Goal: Information Seeking & Learning: Understand process/instructions

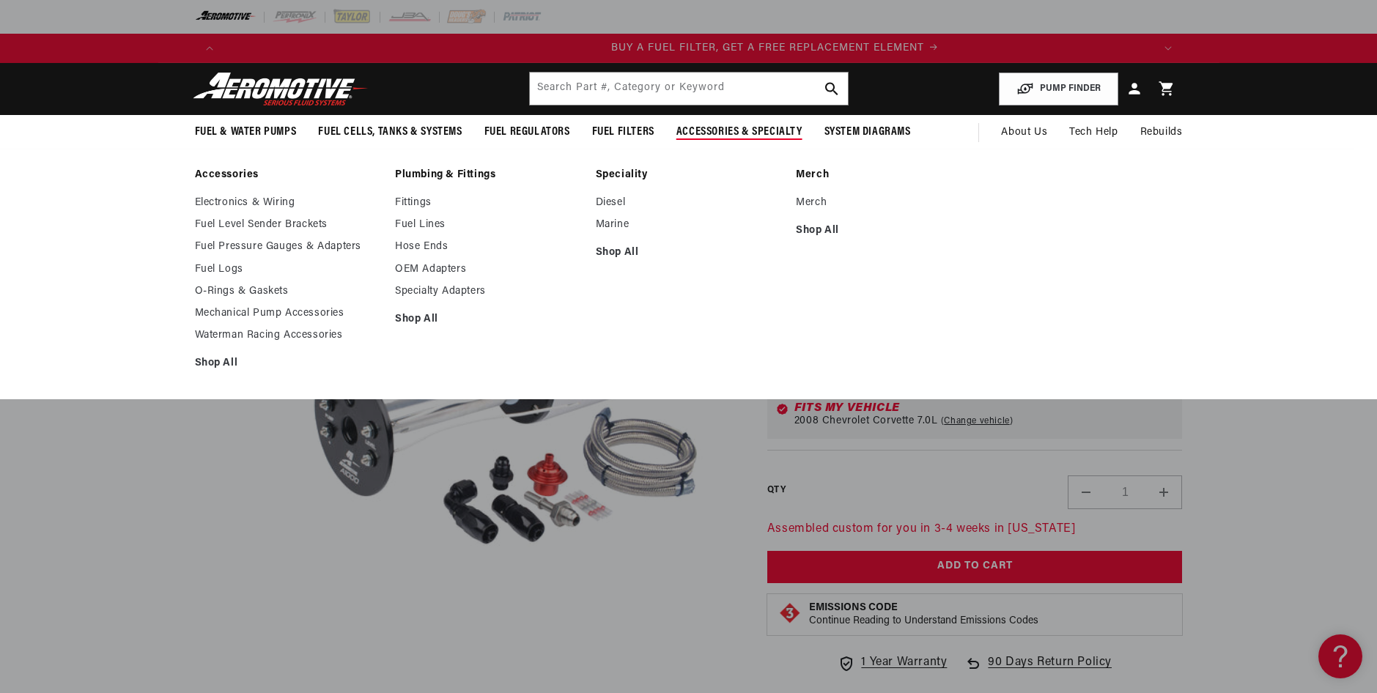
scroll to position [0, 929]
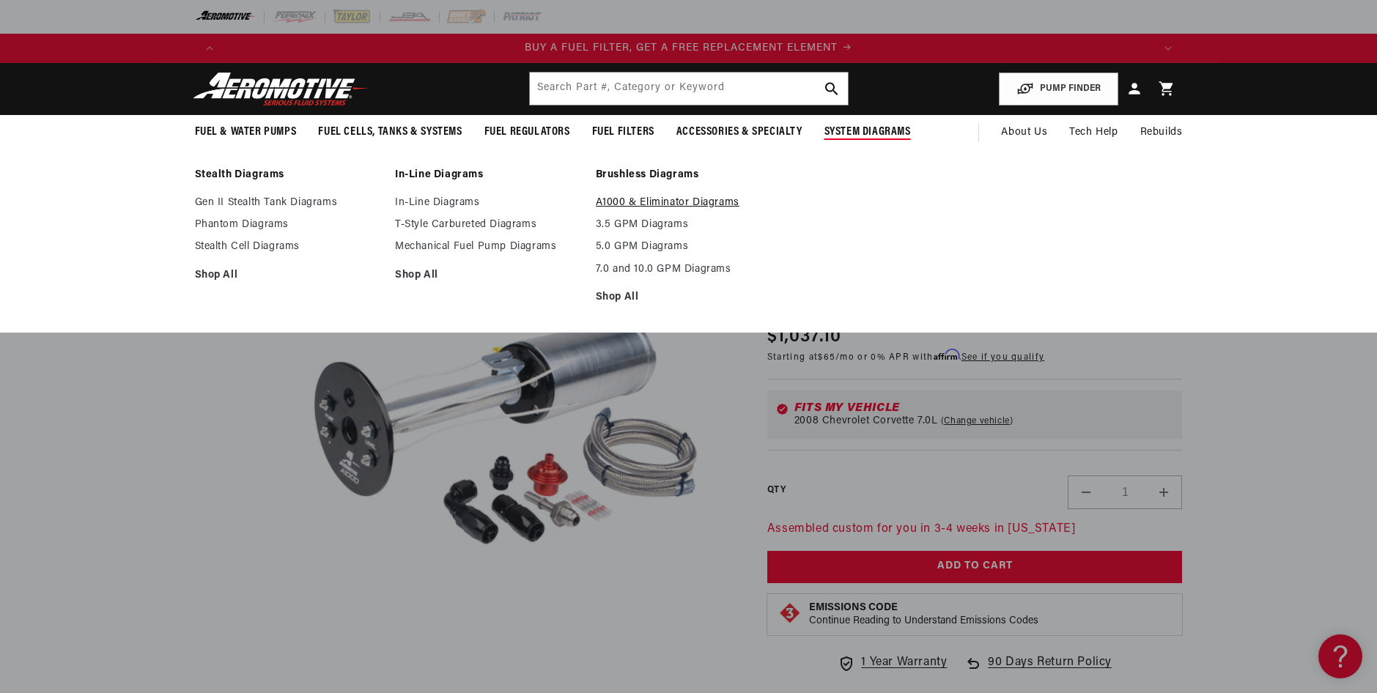
click at [672, 207] on link "A1000 & Eliminator Diagrams" at bounding box center [689, 202] width 186 height 13
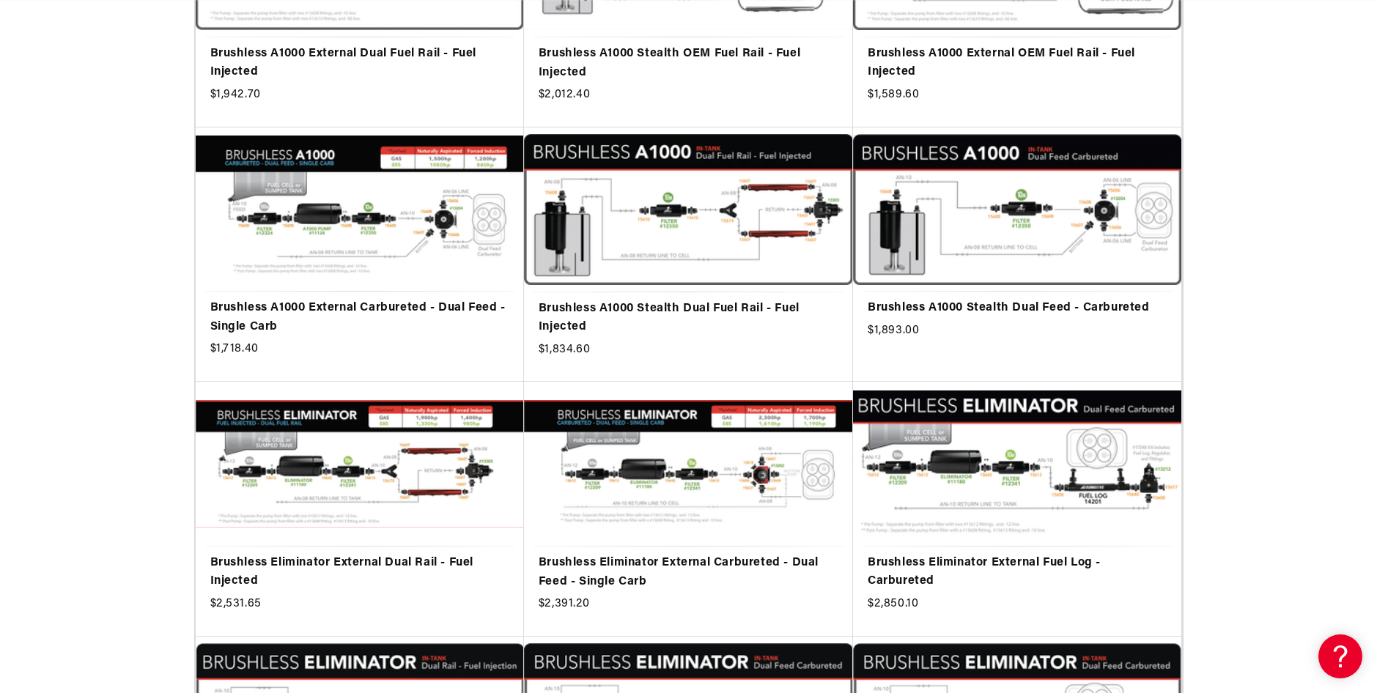
scroll to position [0, 2788]
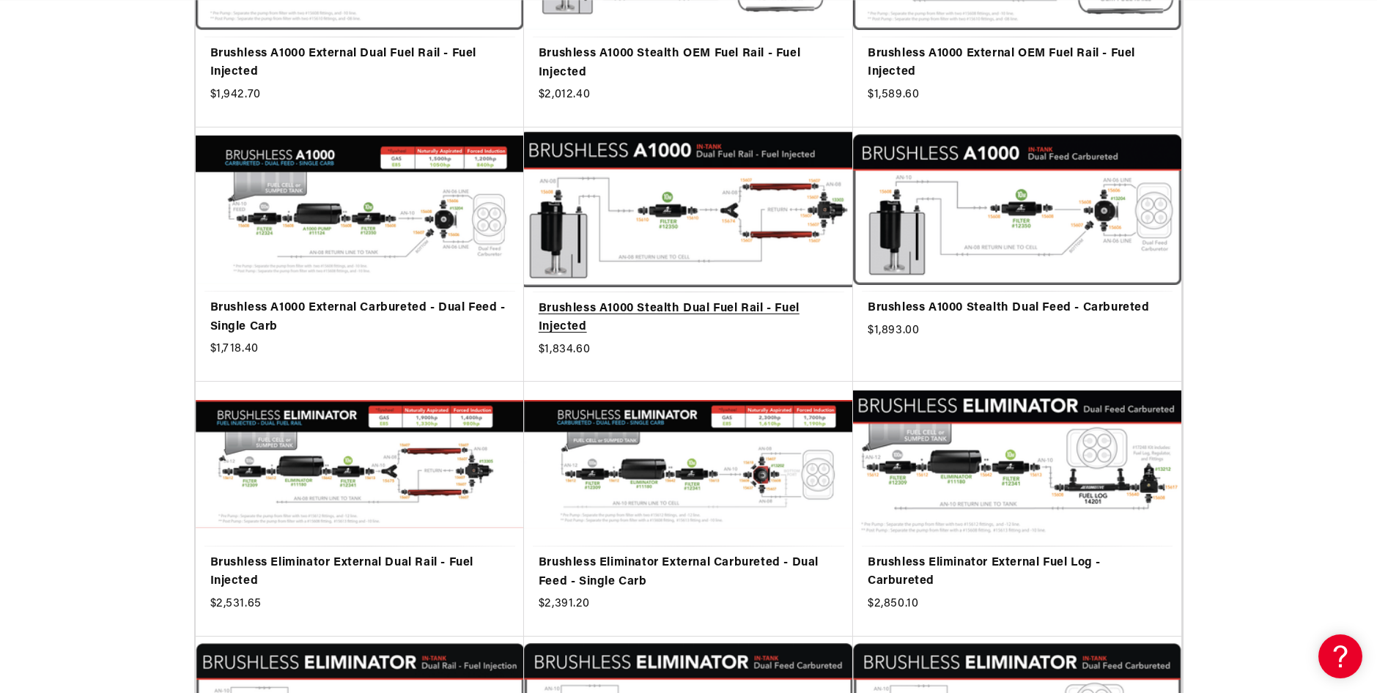
click at [708, 300] on link "Brushless A1000 Stealth Dual Fuel Rail - Fuel Injected" at bounding box center [689, 318] width 300 height 37
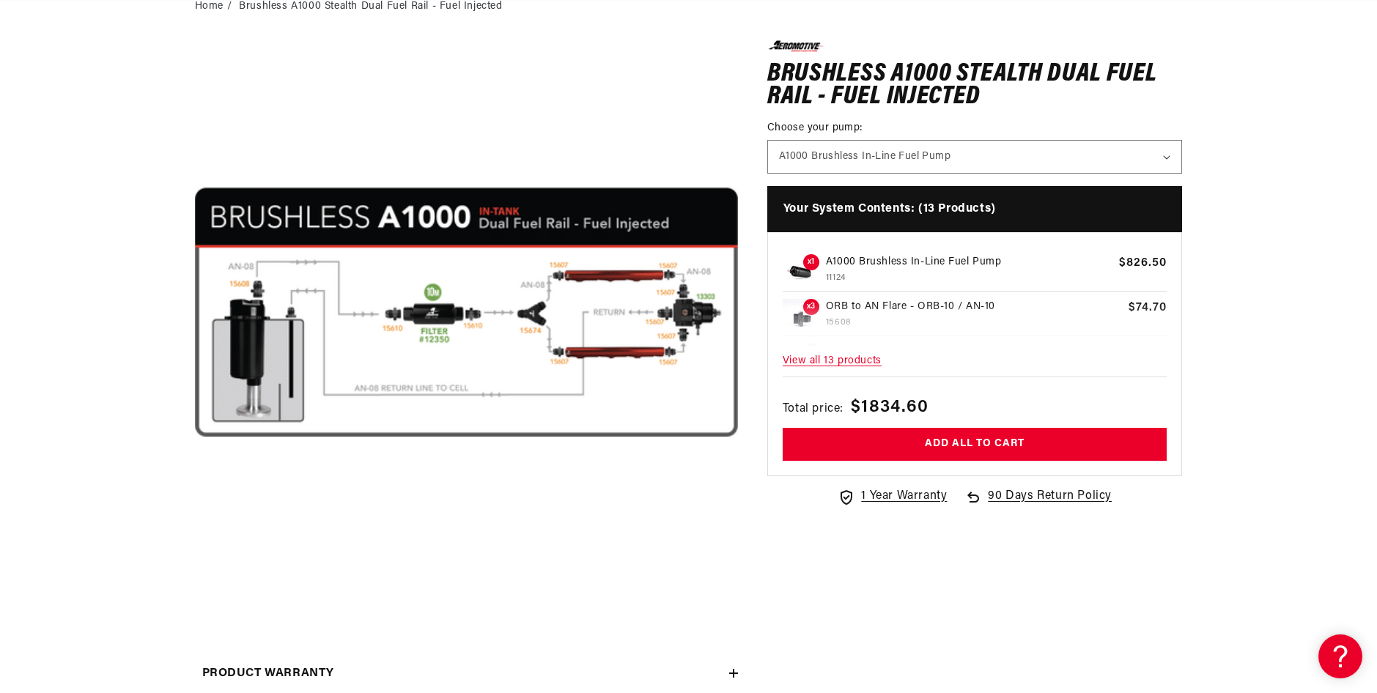
scroll to position [0, 2788]
click at [1146, 149] on select "A1000 Brushless In-Line Fuel Pump" at bounding box center [975, 157] width 414 height 32
click at [1322, 207] on section "0.0 star rating Write a review Brushless A1000 Stealth Dual Fuel Rail - Fuel In…" at bounding box center [688, 394] width 1377 height 736
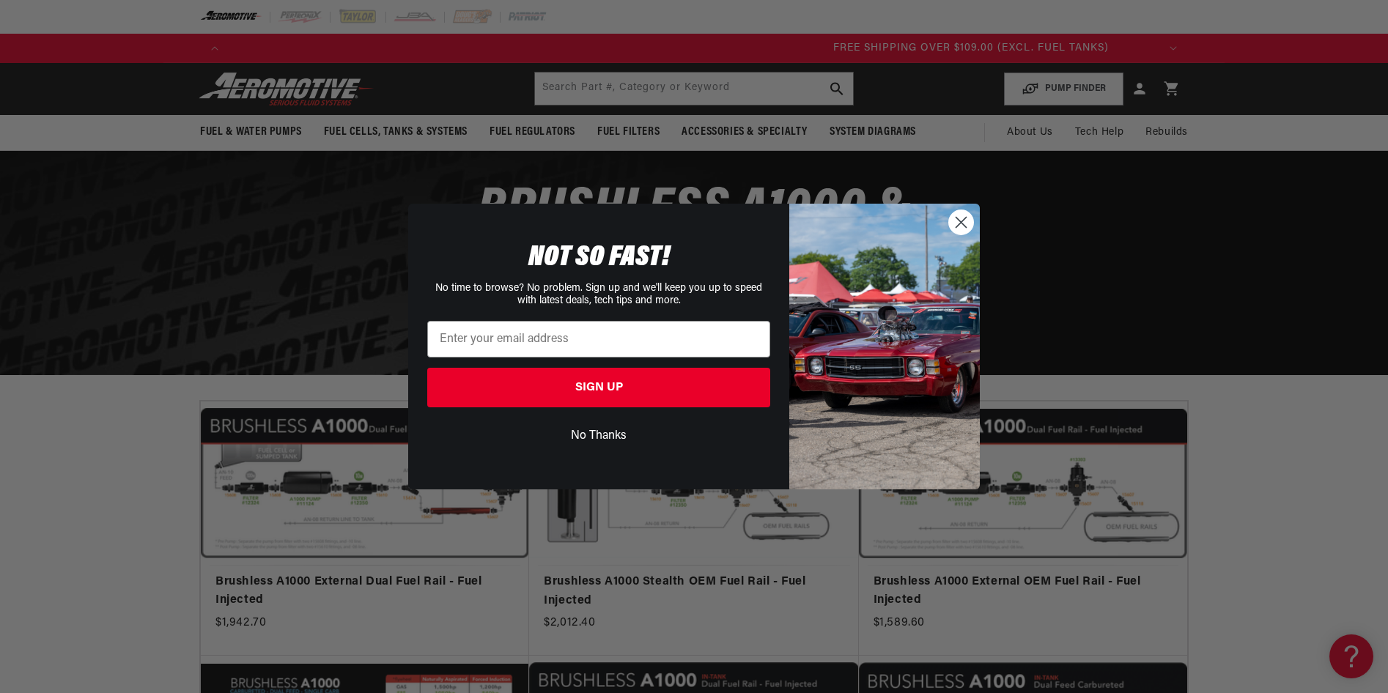
click at [959, 226] on circle "Close dialog" at bounding box center [961, 222] width 24 height 24
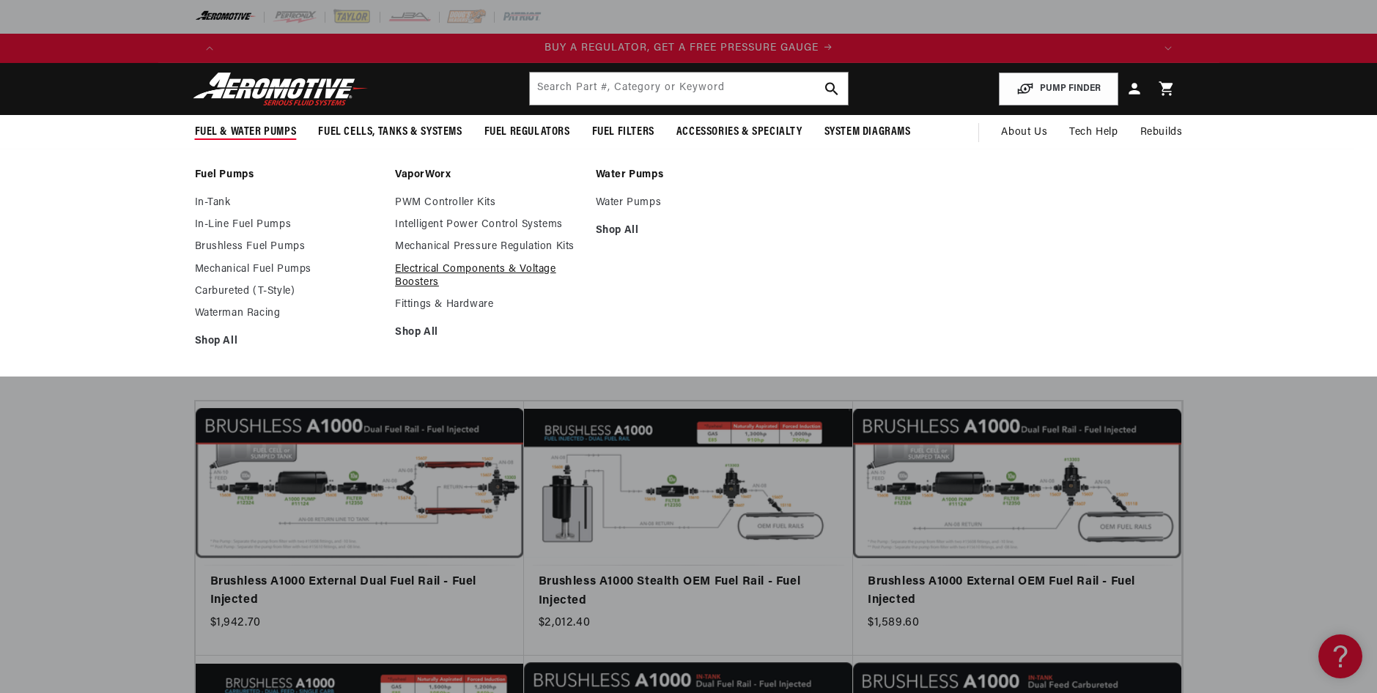
click at [455, 270] on link "Electrical Components & Voltage Boosters" at bounding box center [488, 276] width 186 height 26
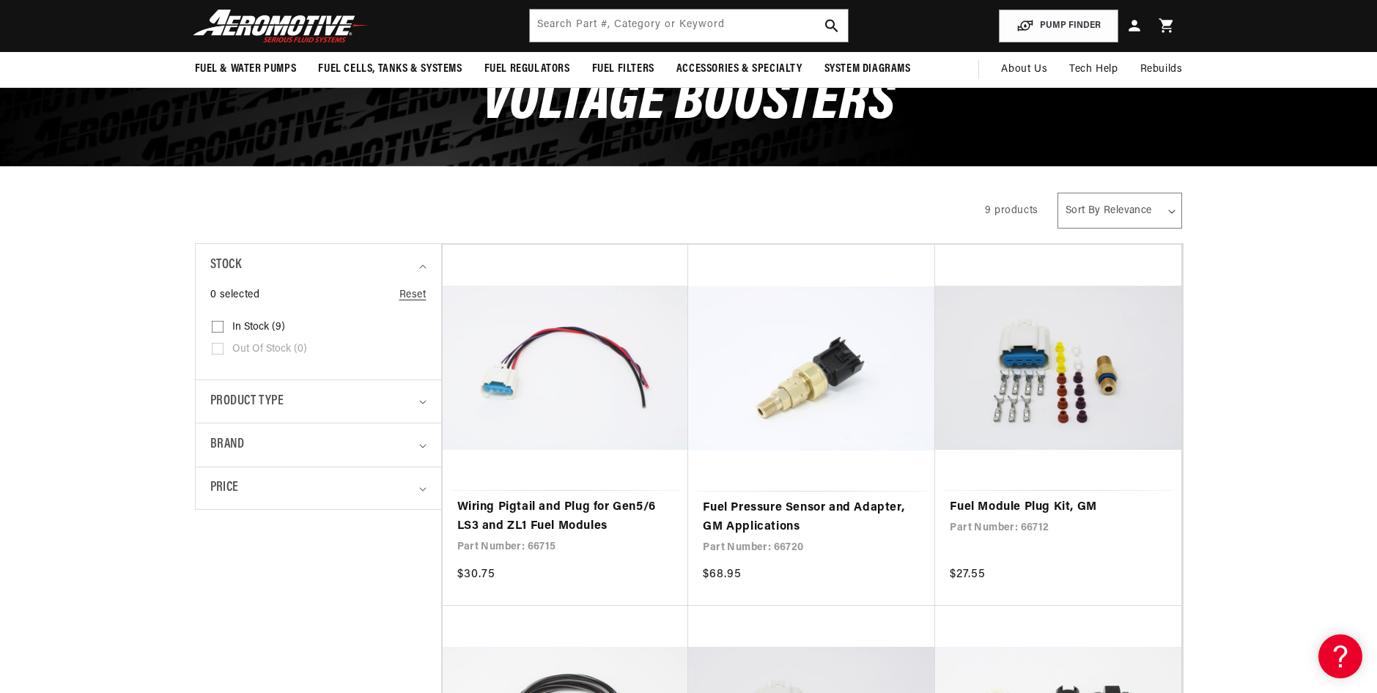
scroll to position [147, 0]
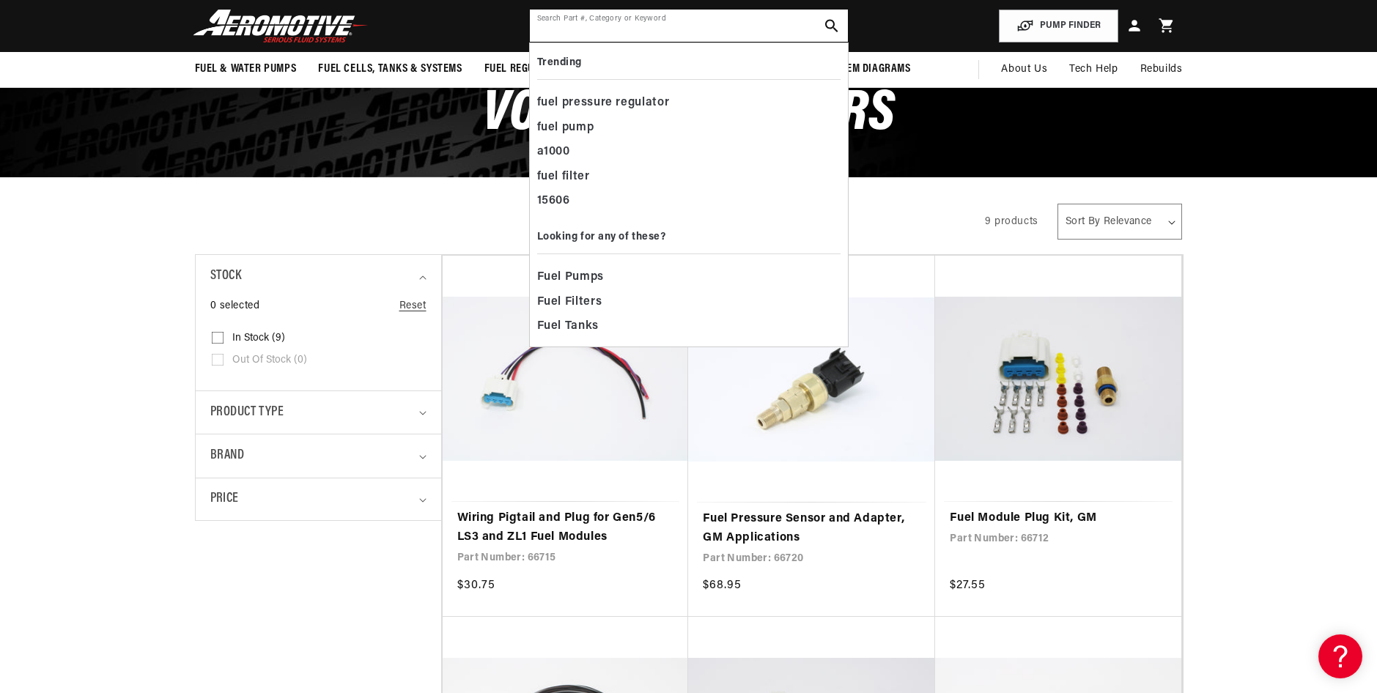
click at [661, 36] on input "text" at bounding box center [689, 26] width 318 height 32
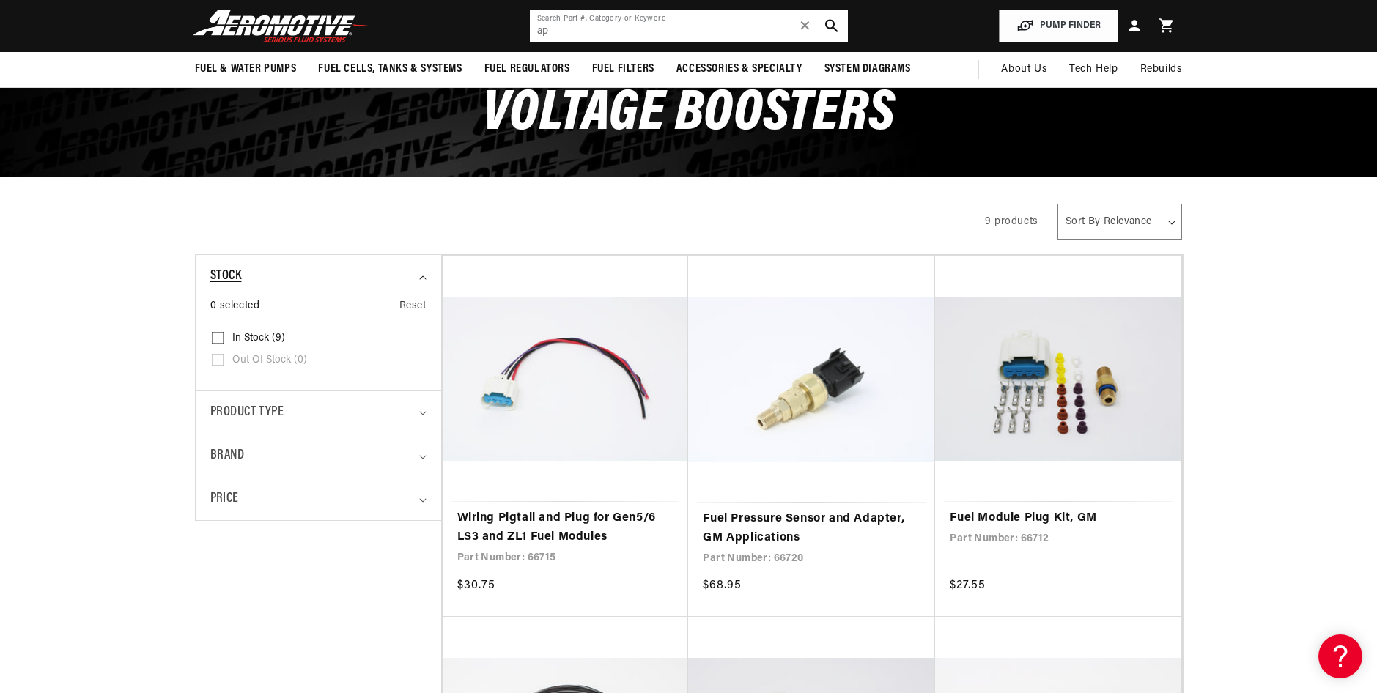
type input "a"
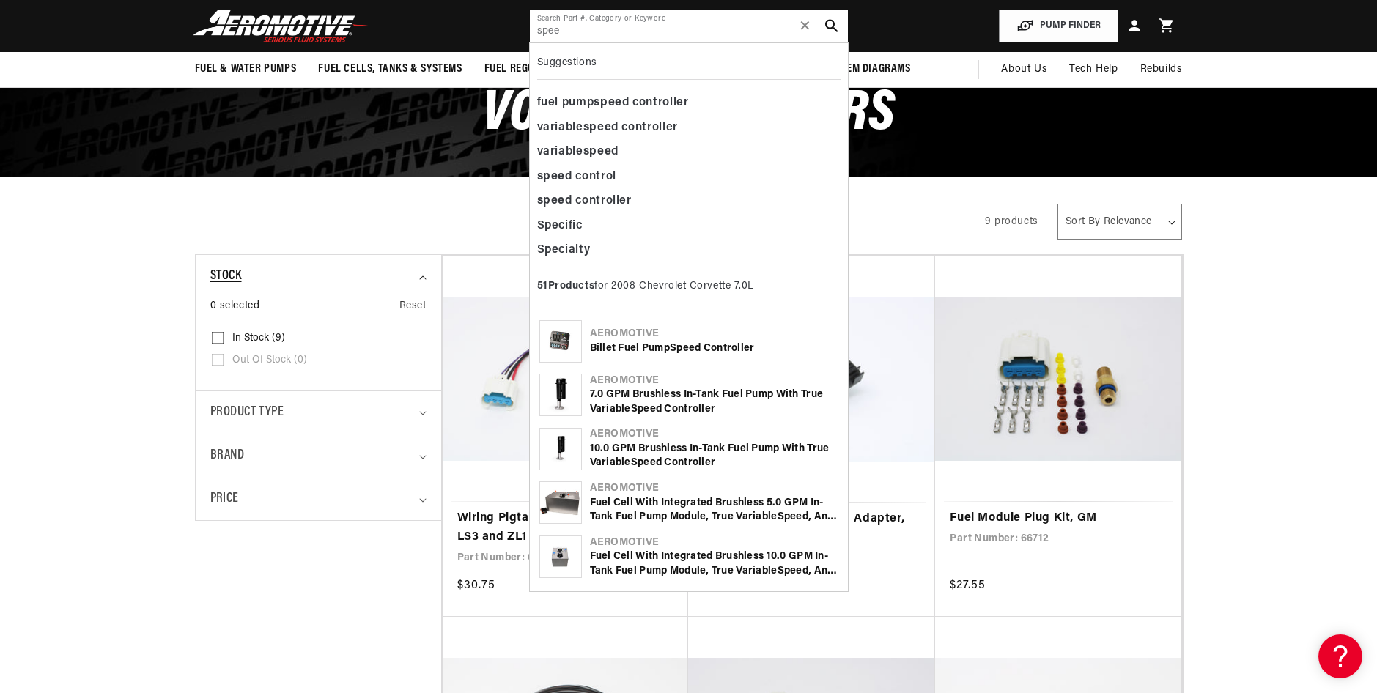
scroll to position [0, 1858]
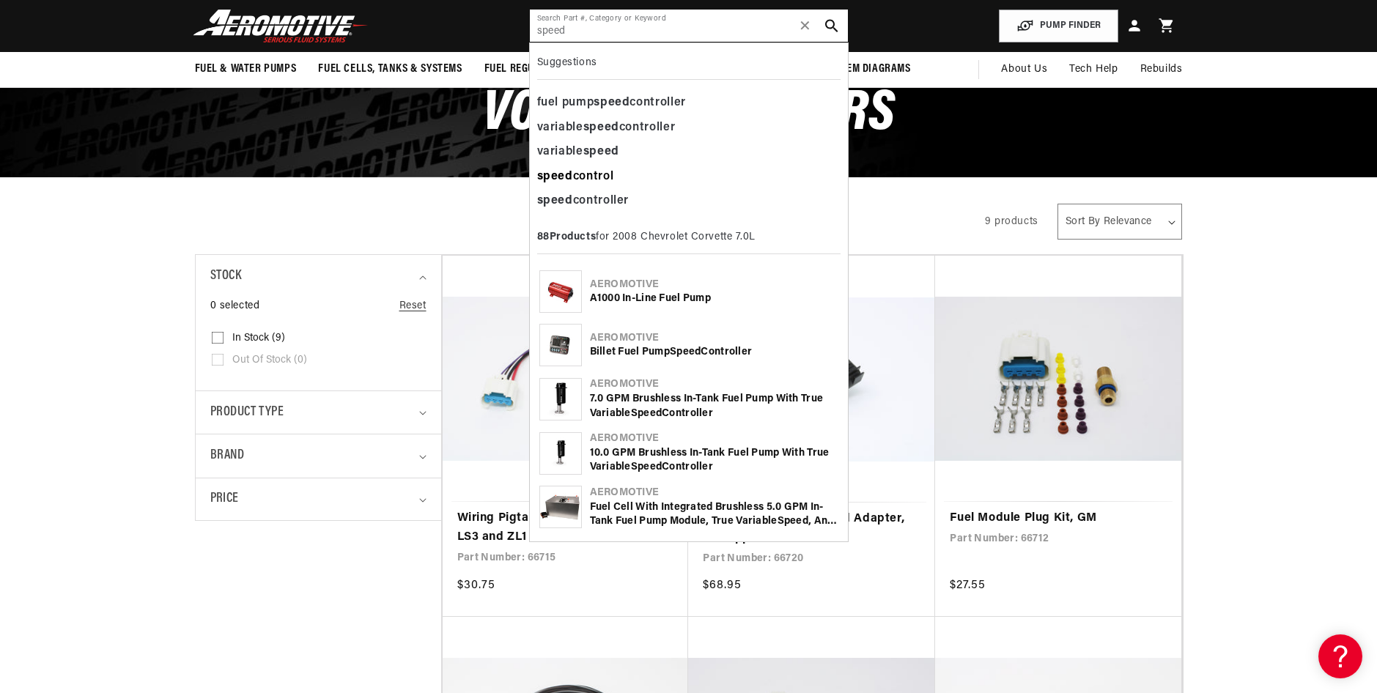
type input "speed"
click at [586, 170] on div "speed control" at bounding box center [688, 177] width 303 height 25
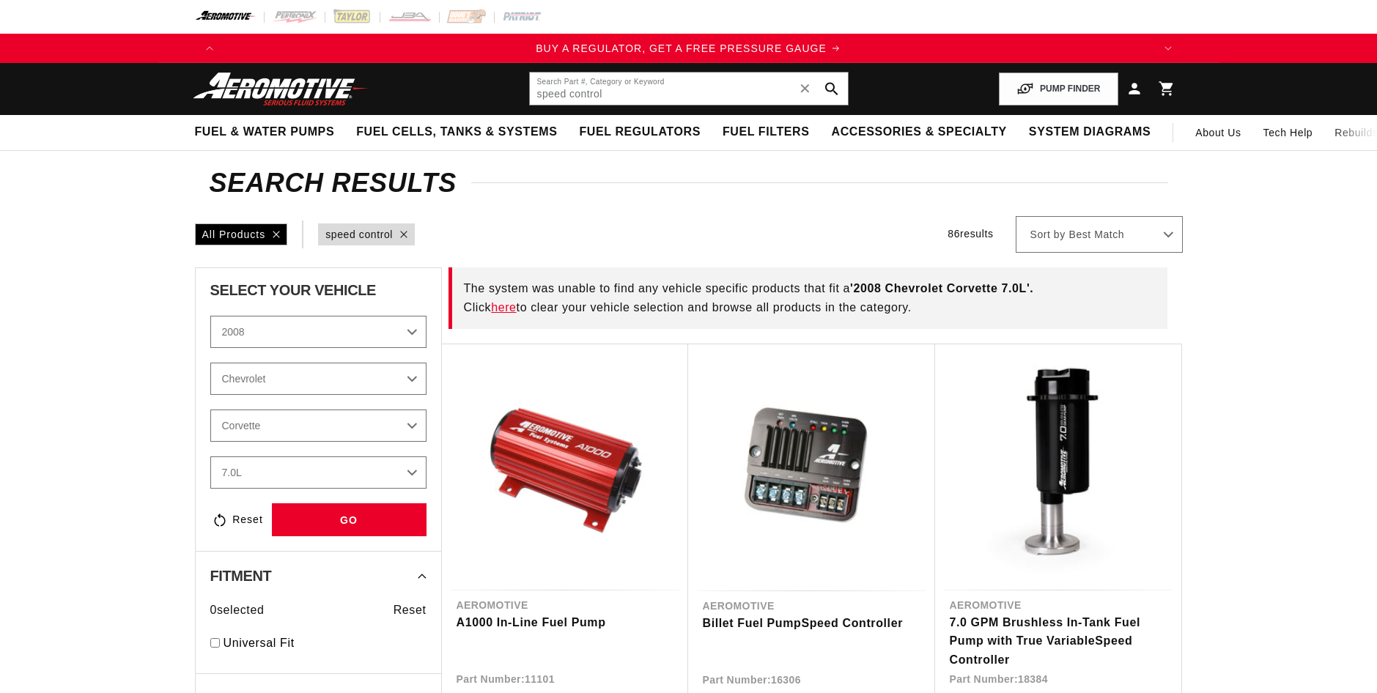
select select "2008"
select select "7.0L"
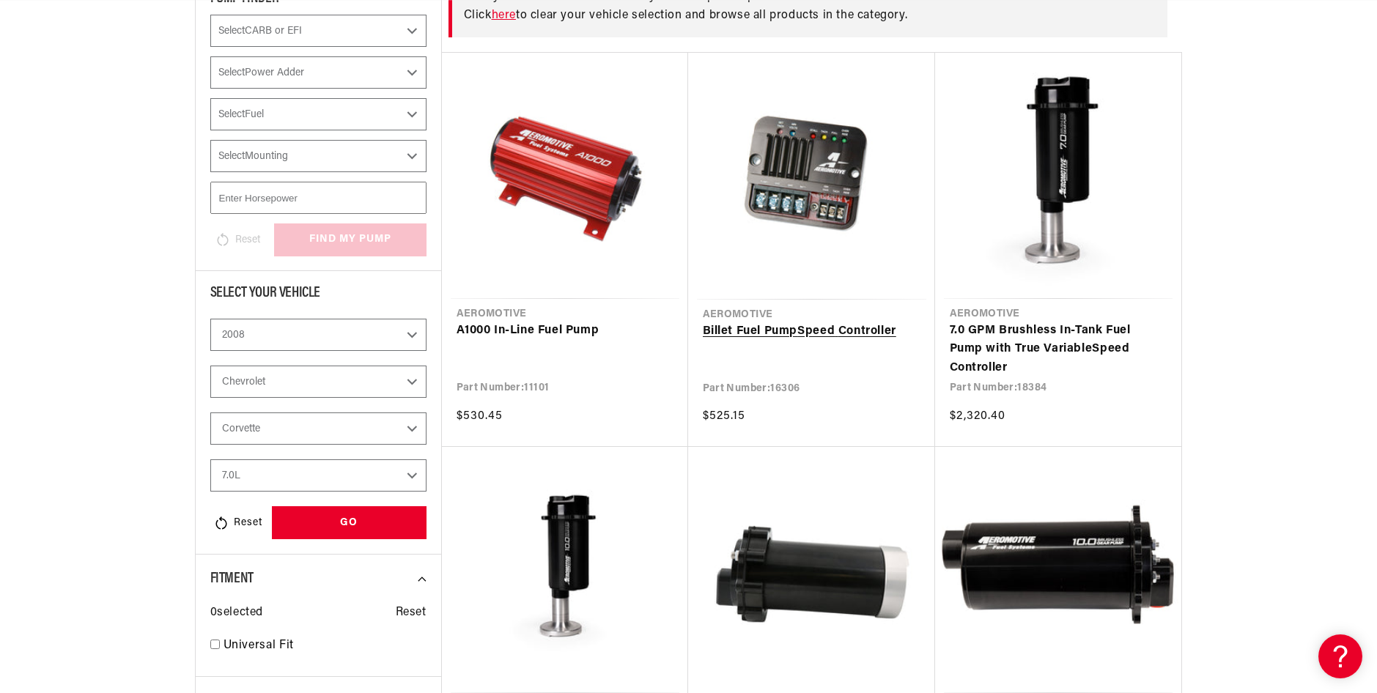
scroll to position [293, 0]
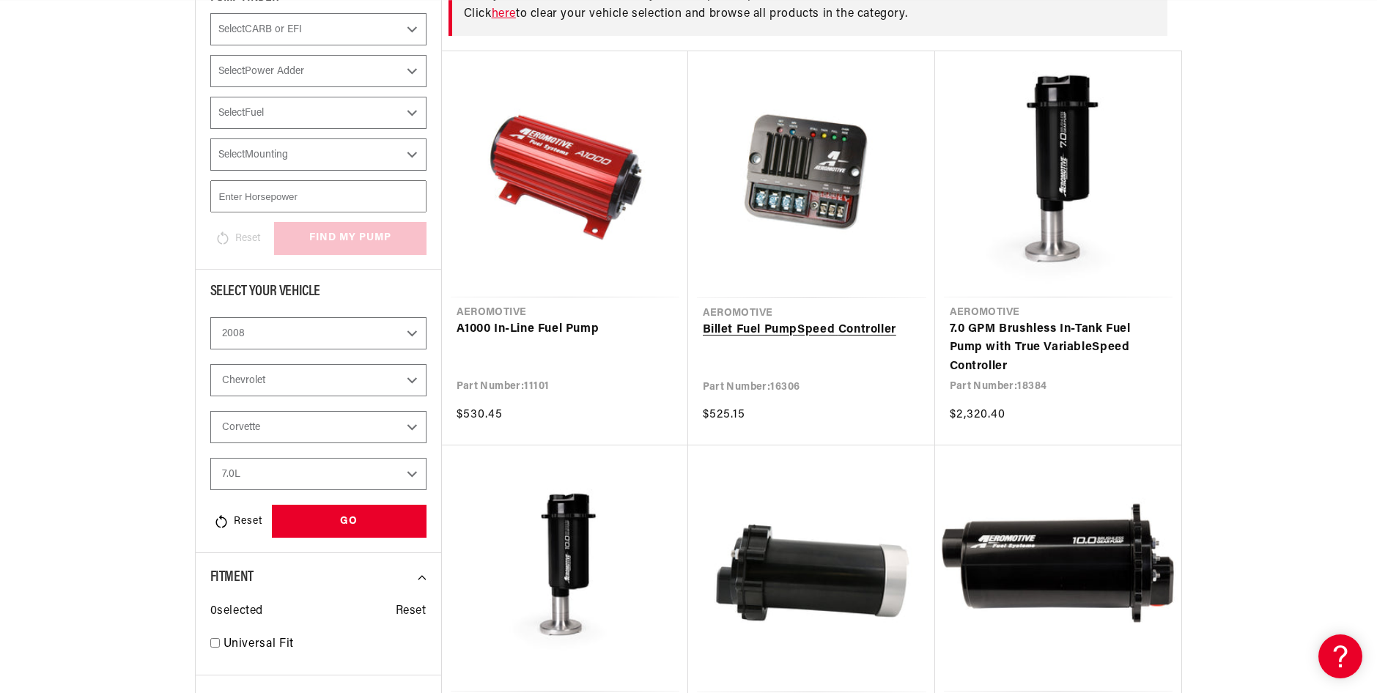
click at [800, 321] on link "Billet Fuel Pump Speed Control ler" at bounding box center [812, 330] width 218 height 19
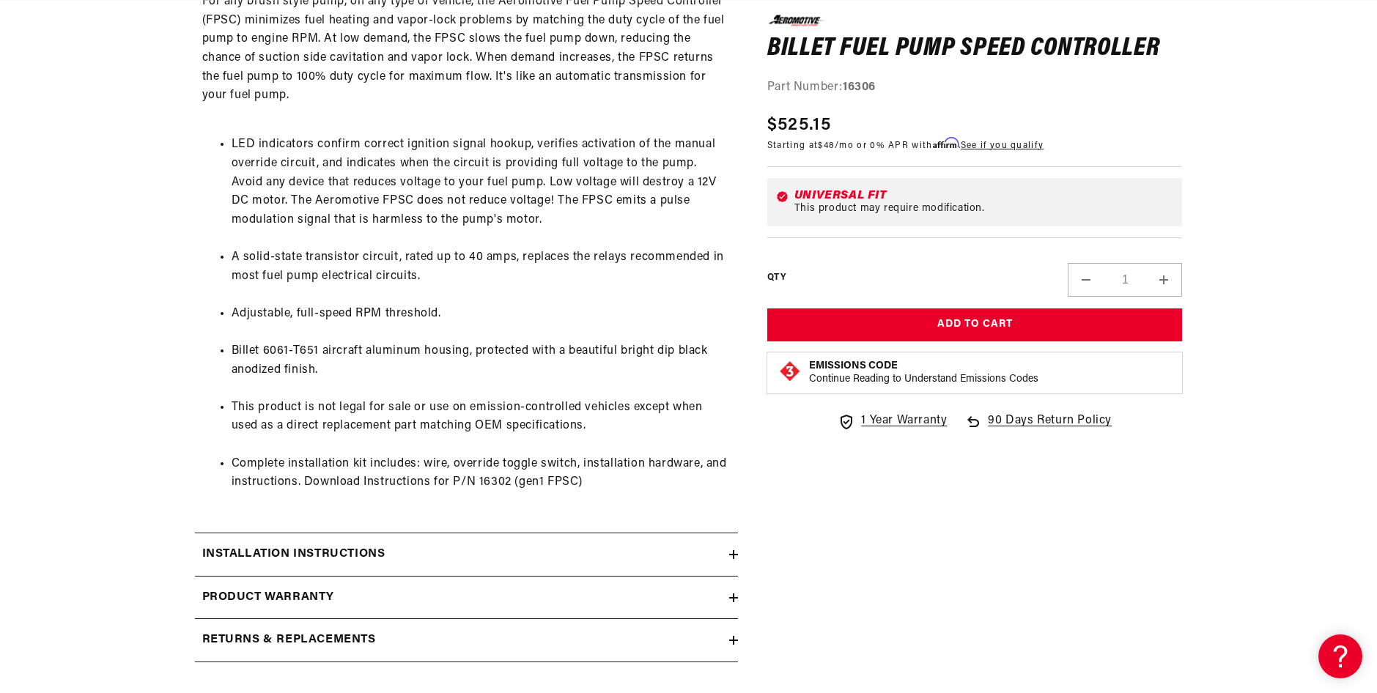
scroll to position [0, 929]
click at [726, 561] on div "Installation Instructions" at bounding box center [462, 554] width 534 height 19
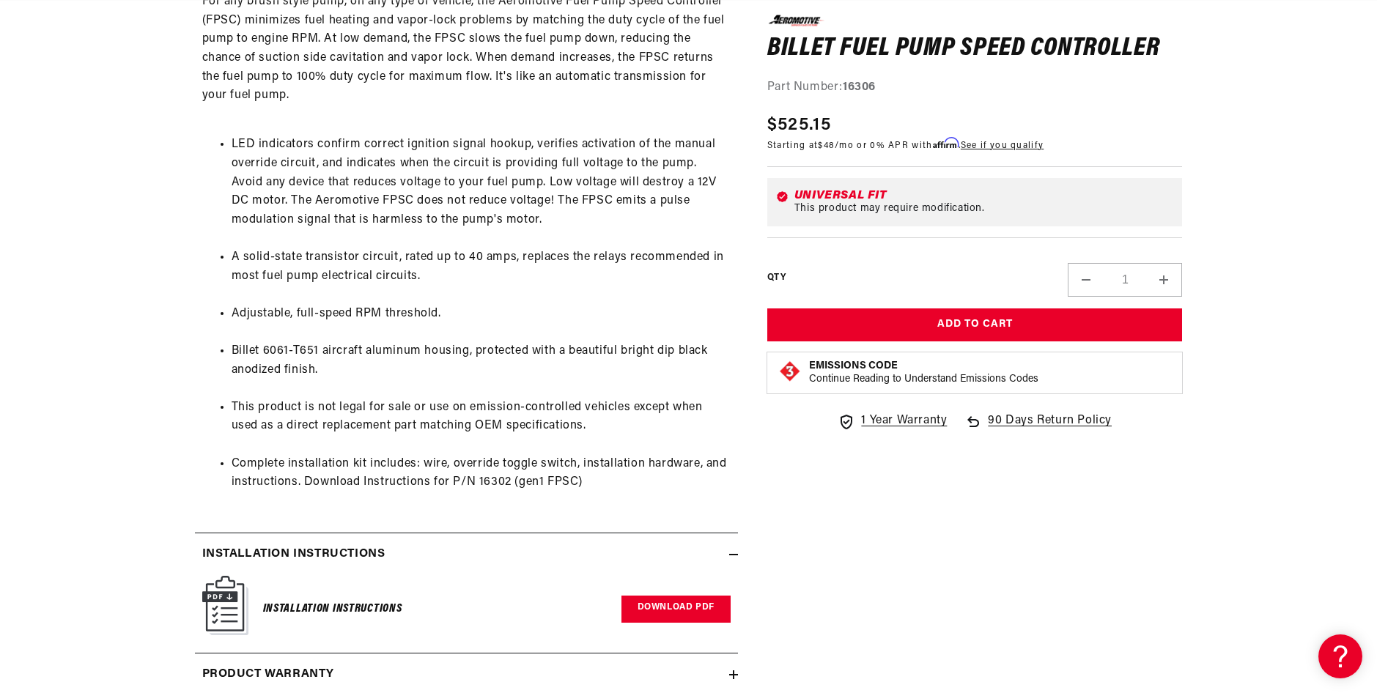
click at [682, 605] on link "Download PDF" at bounding box center [675, 609] width 109 height 27
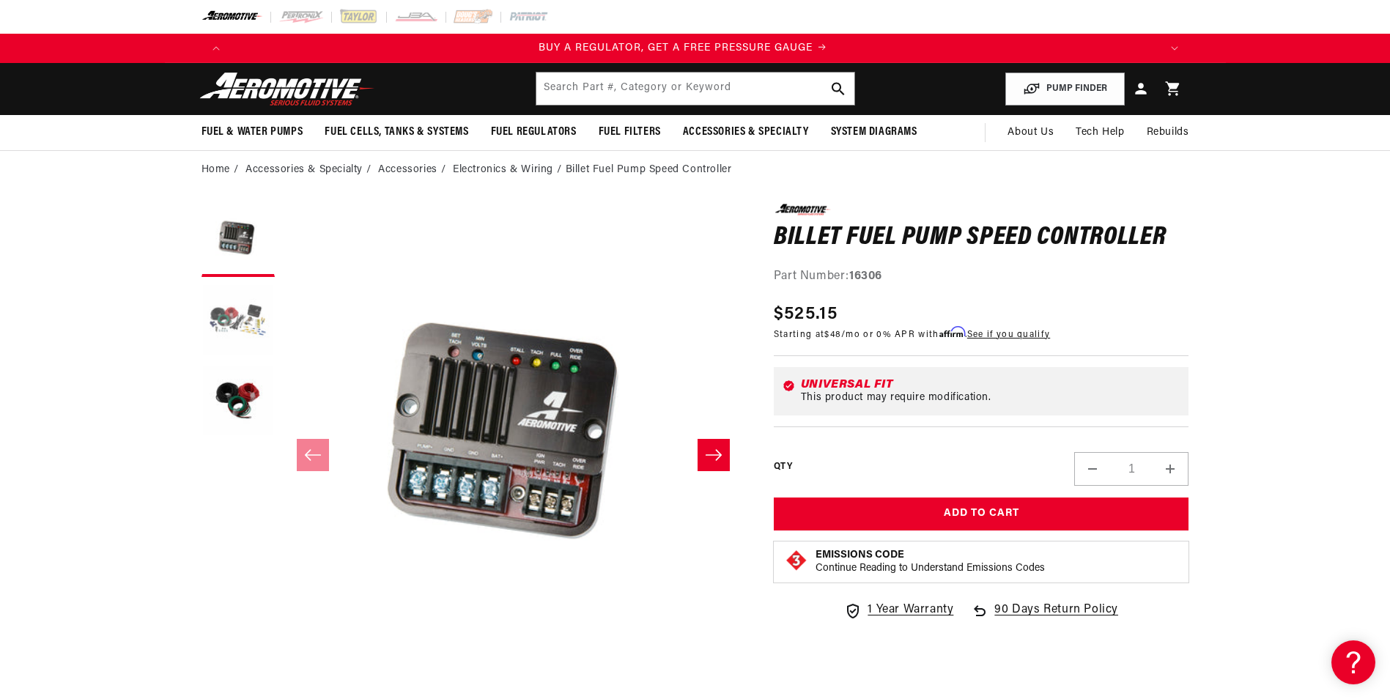
scroll to position [0, 0]
click at [222, 320] on button "Load image 2 in gallery view" at bounding box center [238, 320] width 73 height 73
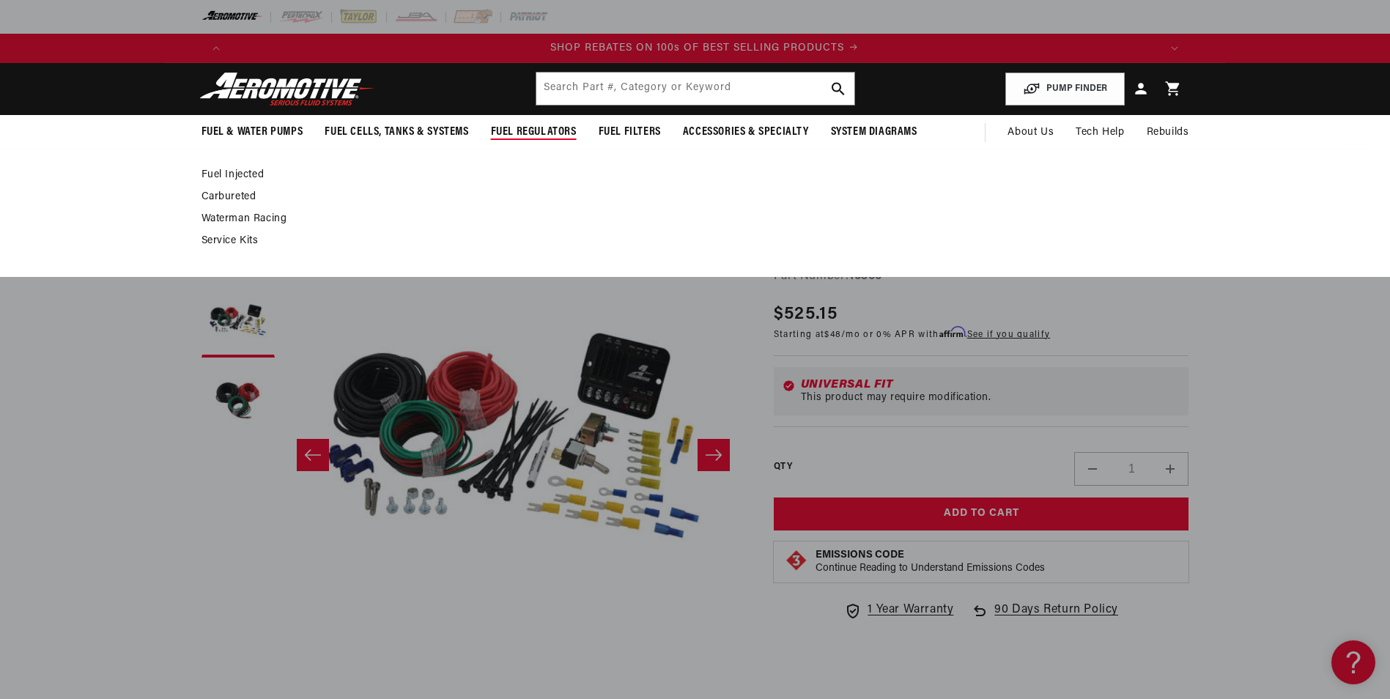
scroll to position [0, 1858]
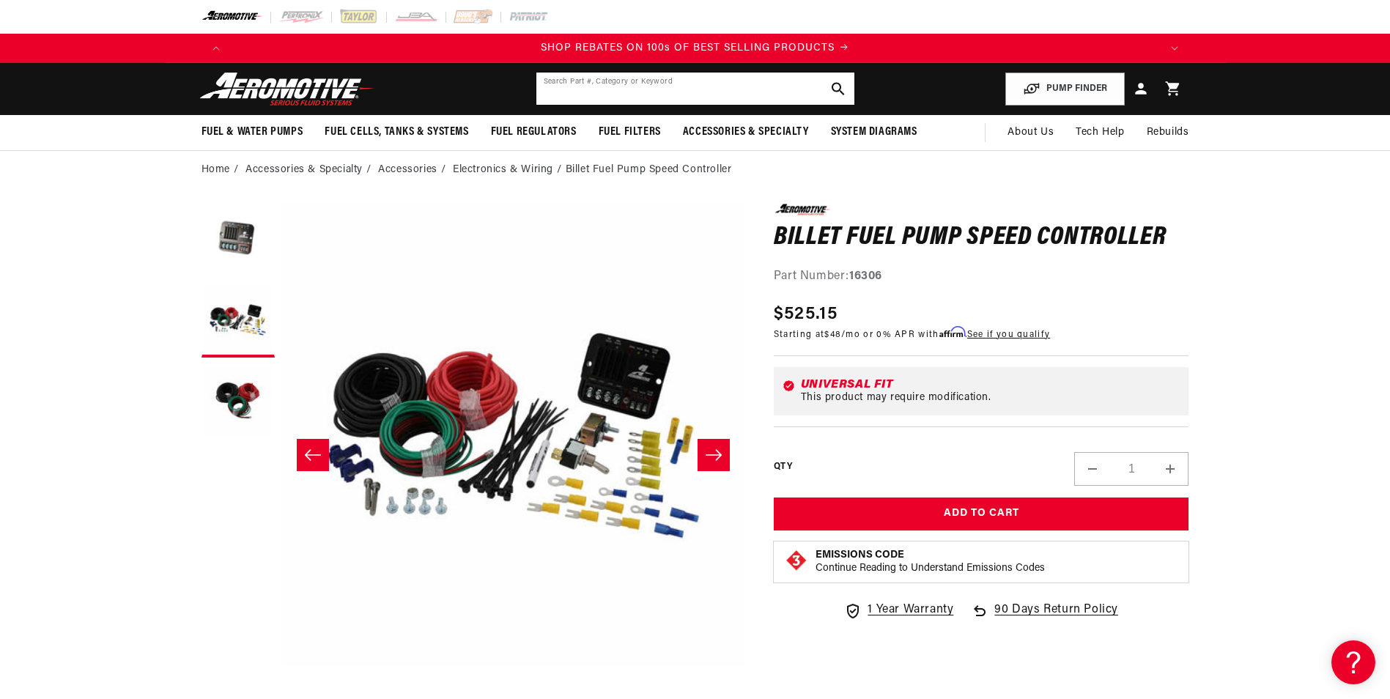
click at [676, 98] on input "text" at bounding box center [695, 89] width 318 height 32
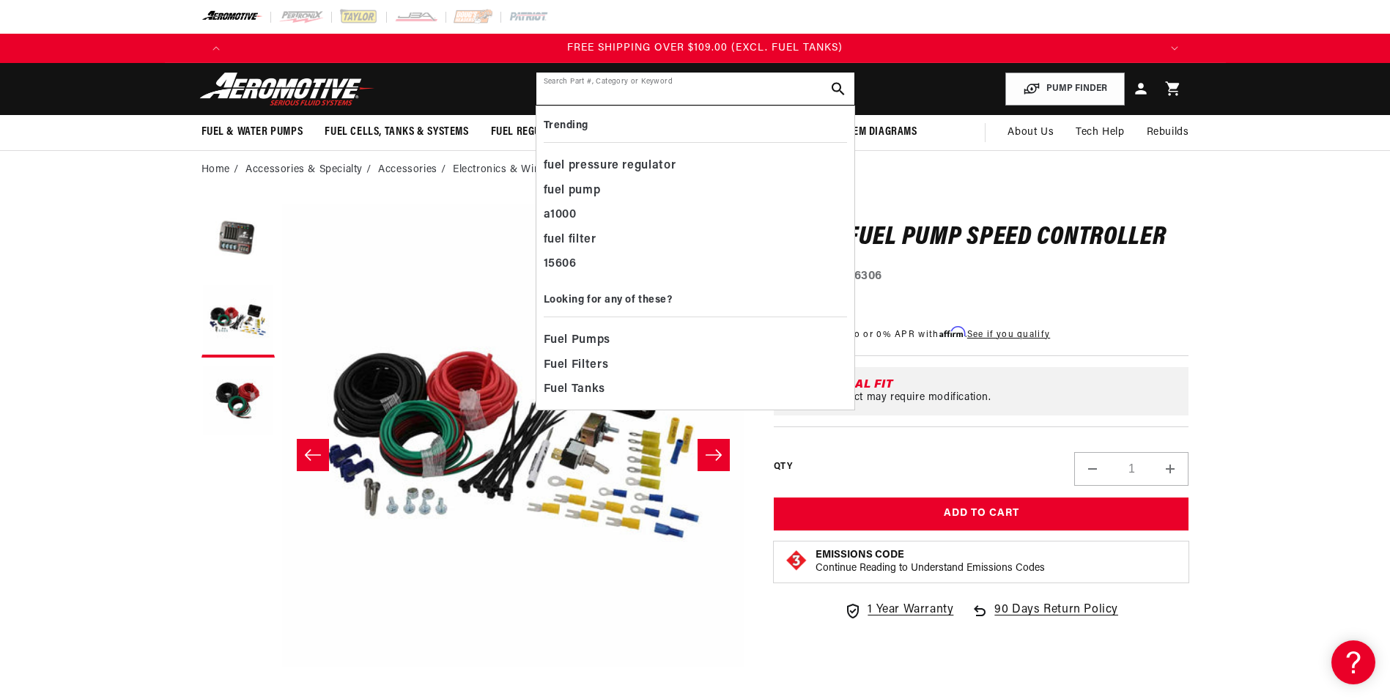
scroll to position [0, 2788]
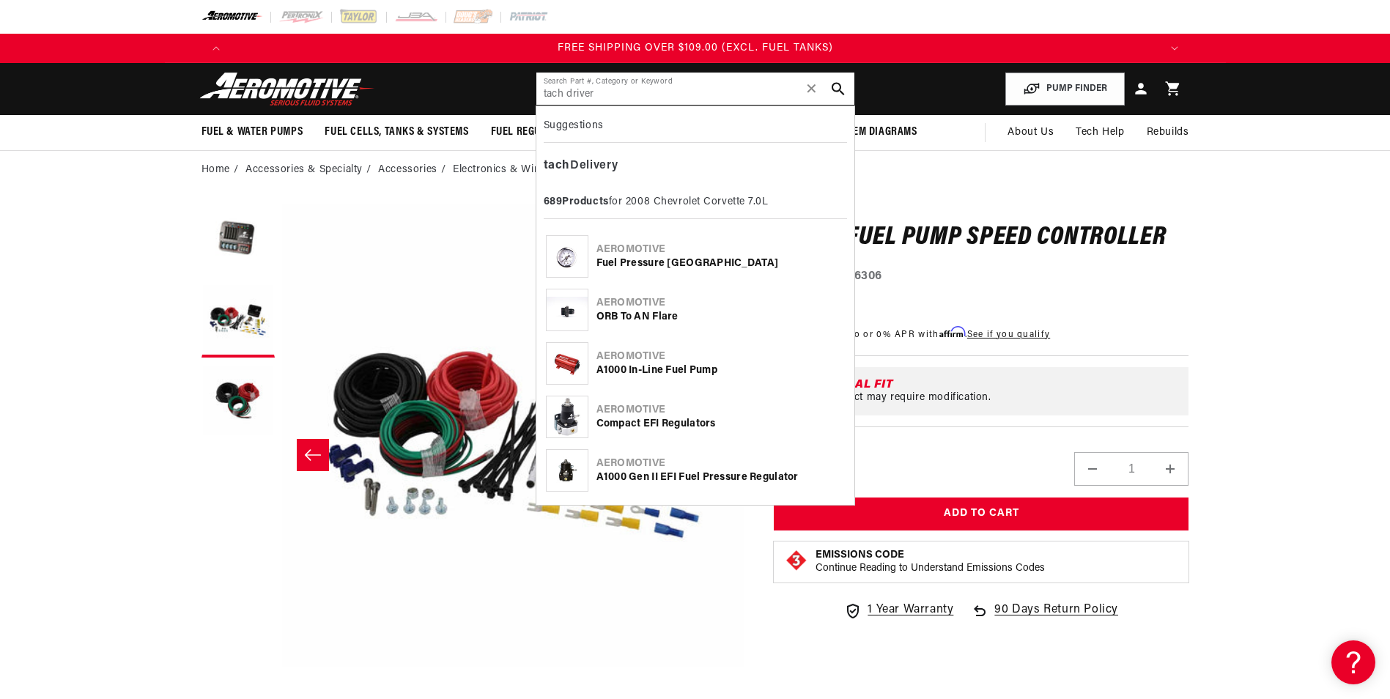
type input "tach driver"
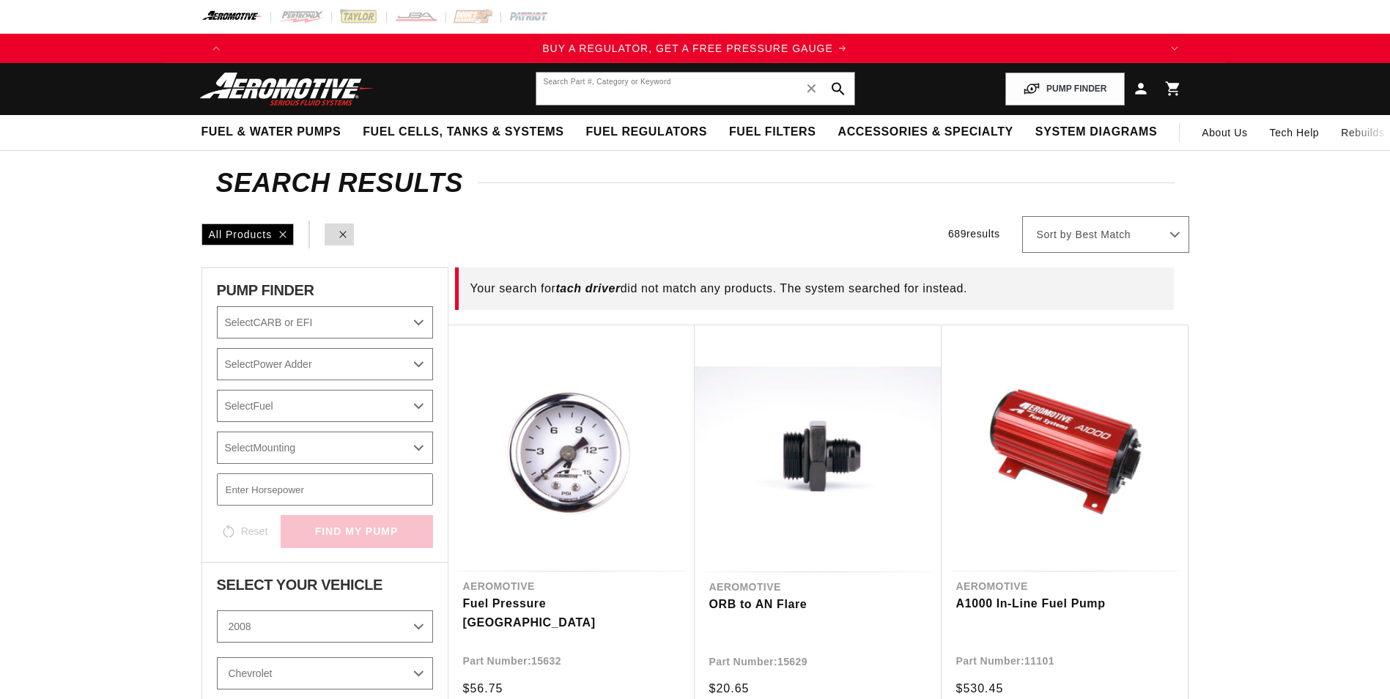
select select "2008"
select select "7.0L"
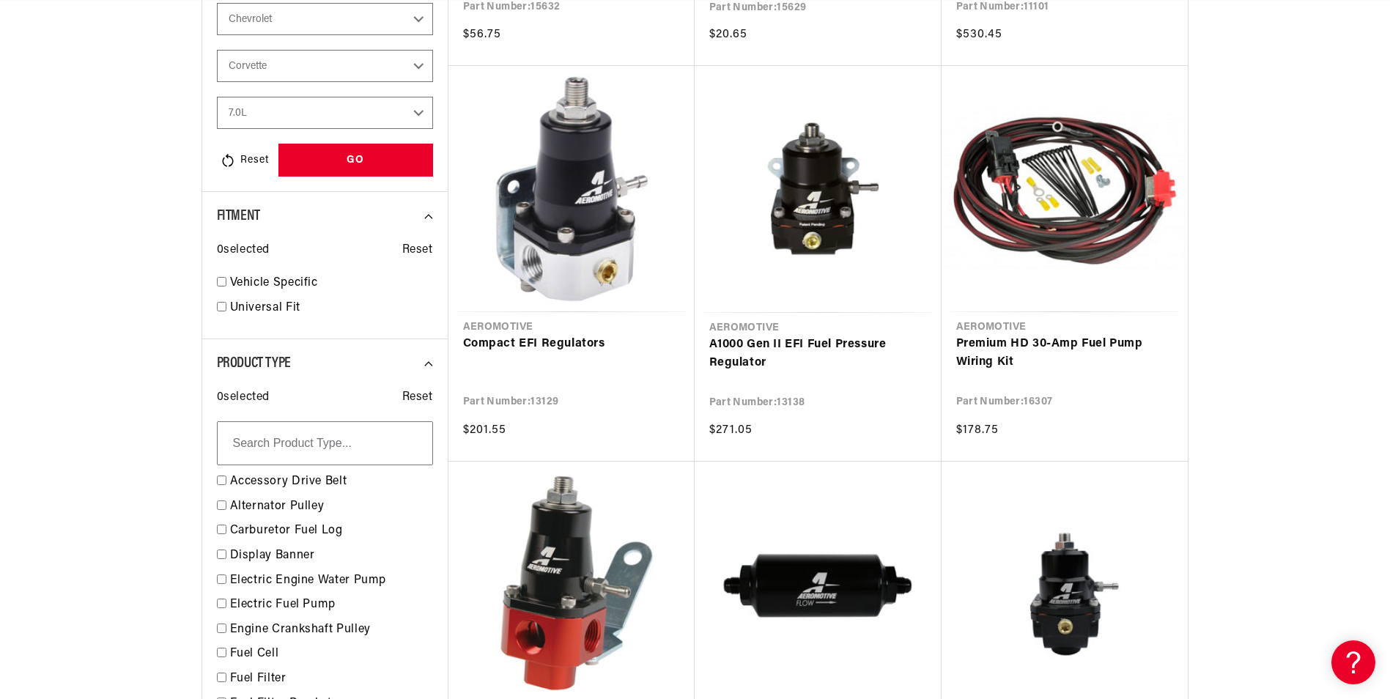
scroll to position [0, 929]
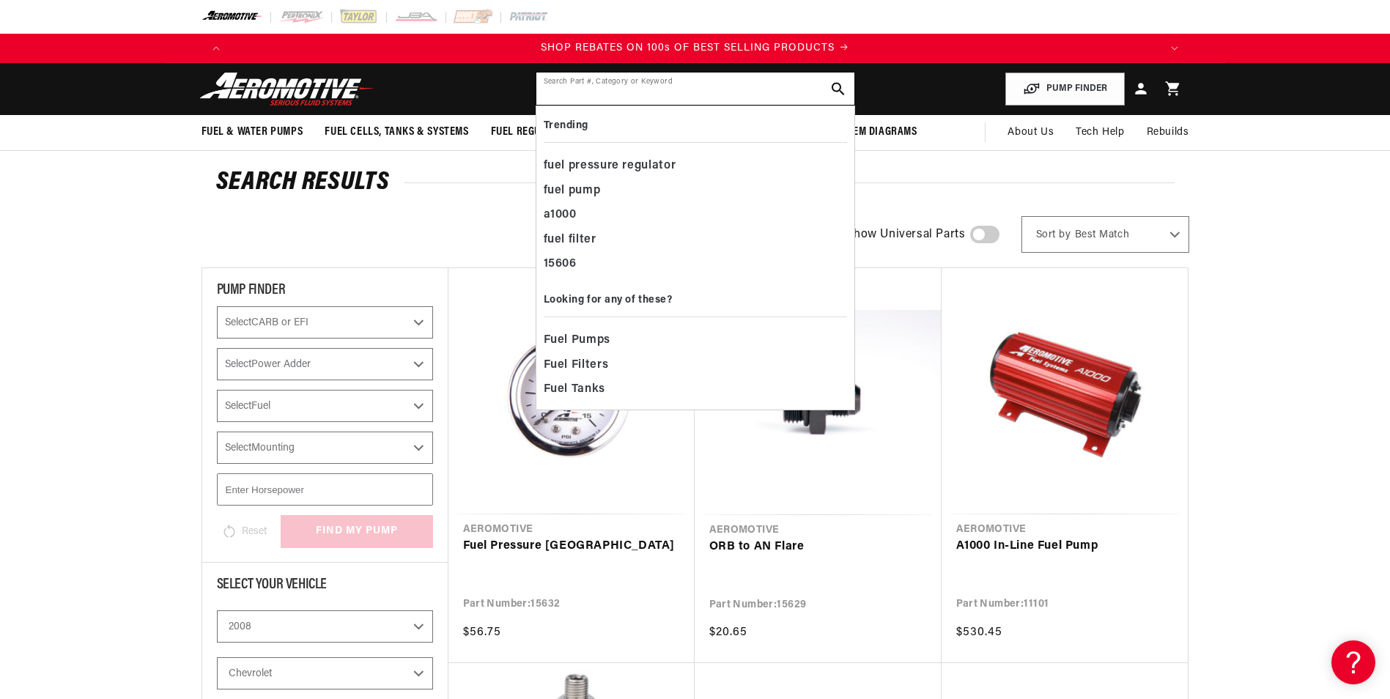
click at [780, 77] on input "text" at bounding box center [695, 89] width 318 height 32
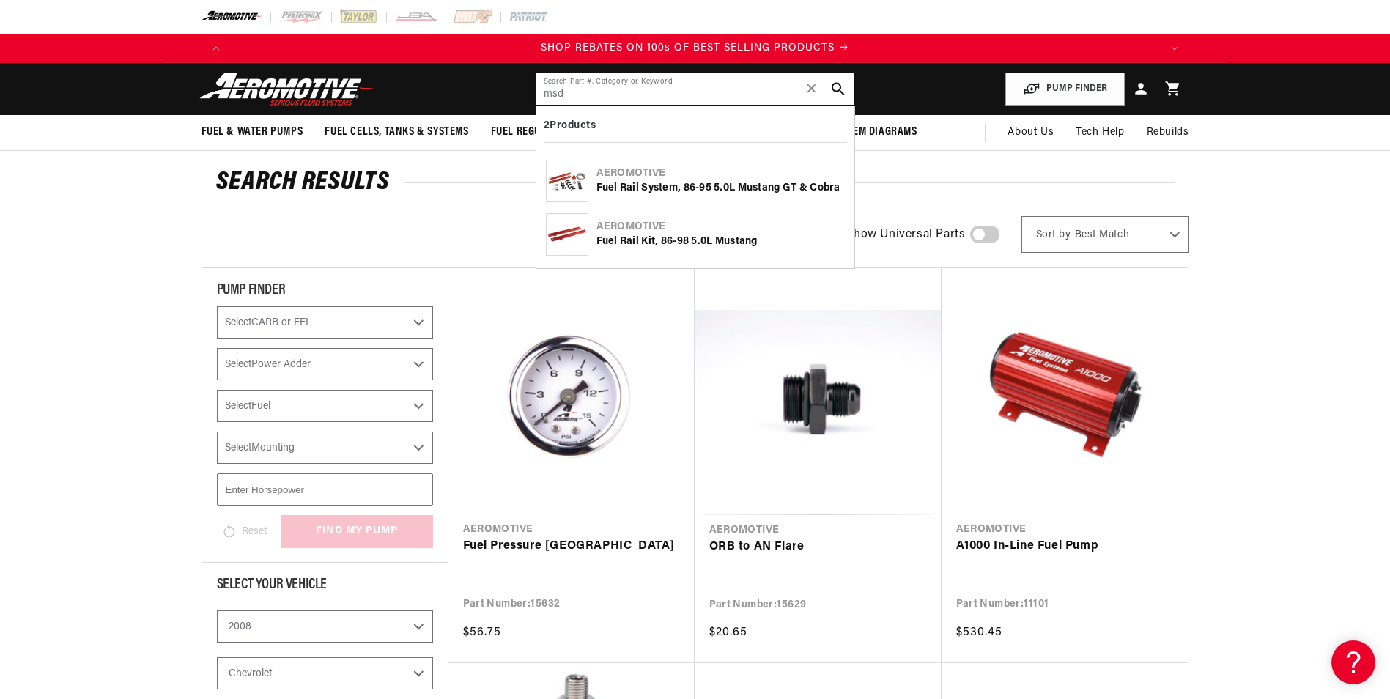
type input "msd"
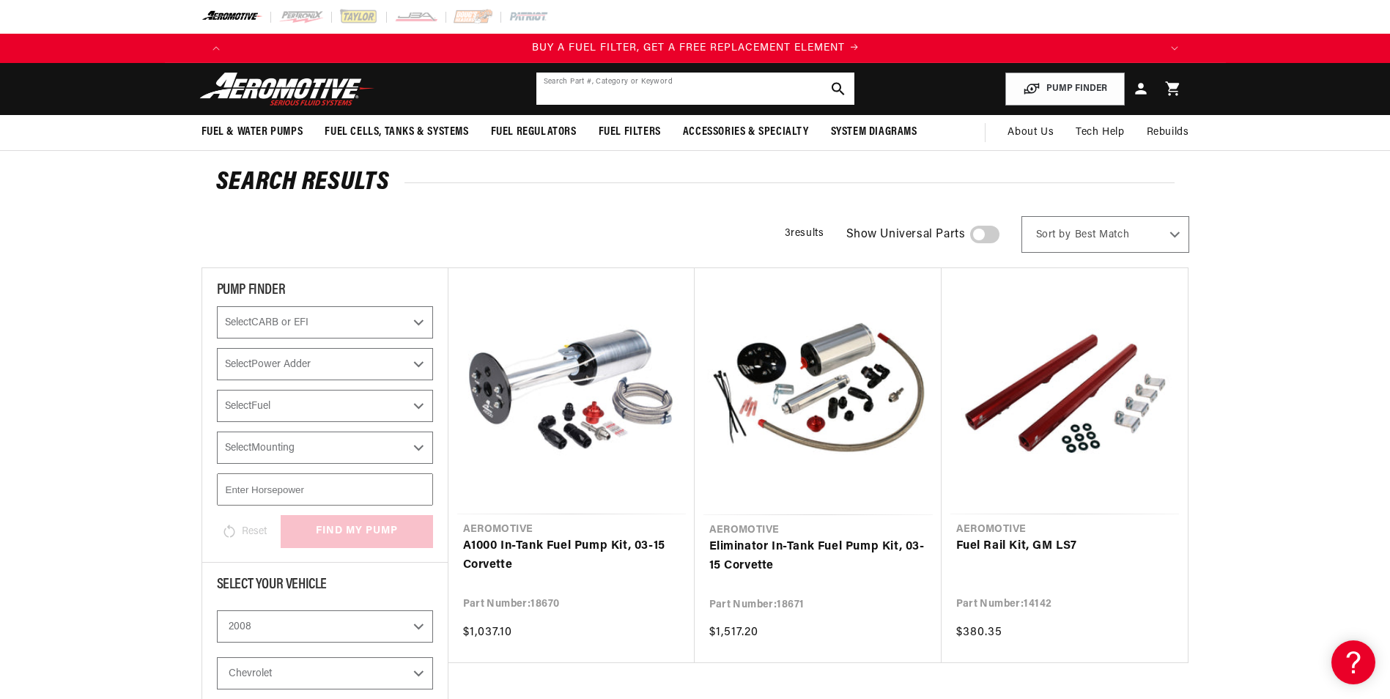
scroll to position [0, 929]
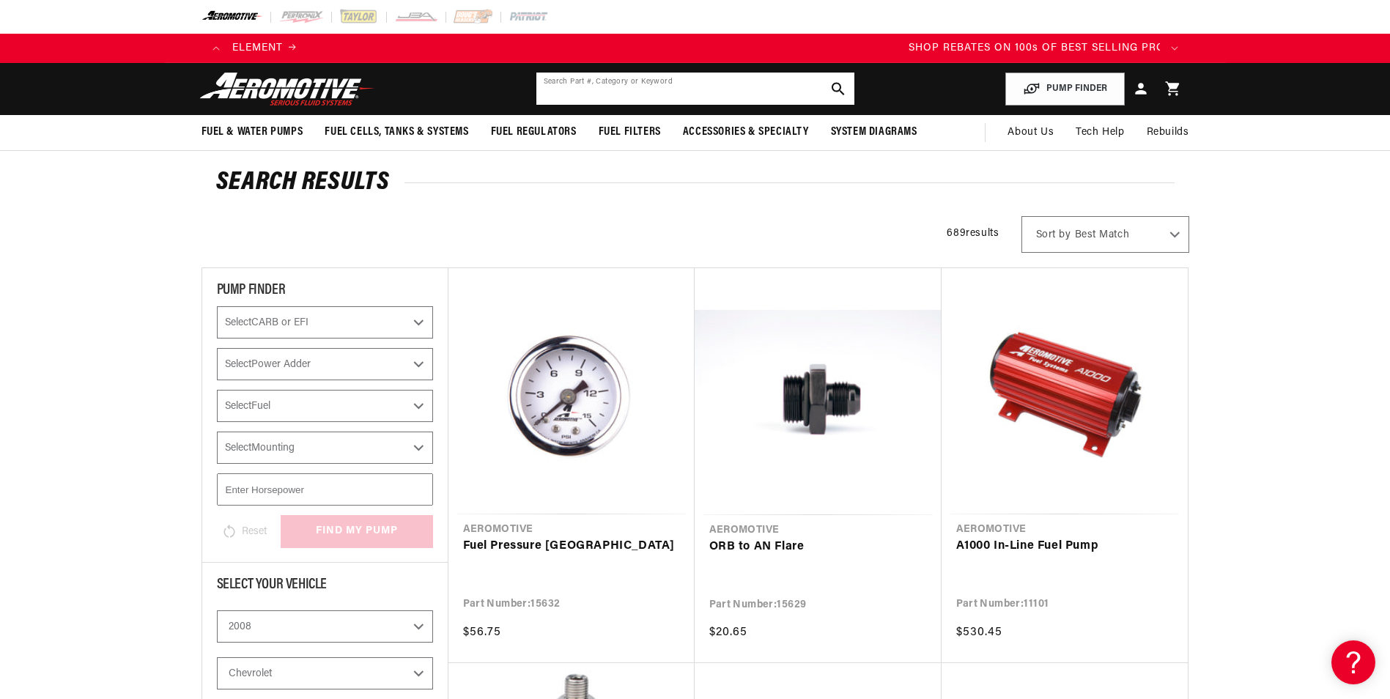
scroll to position [0, 1858]
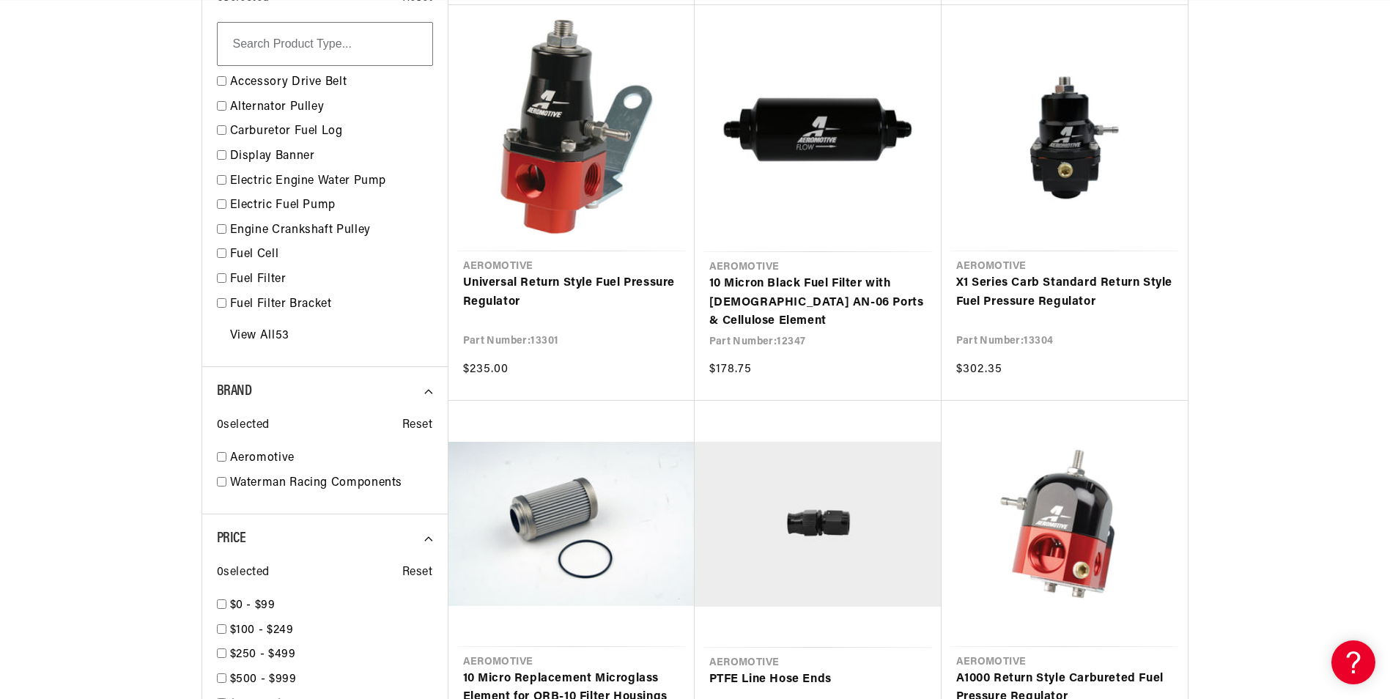
scroll to position [1247, 0]
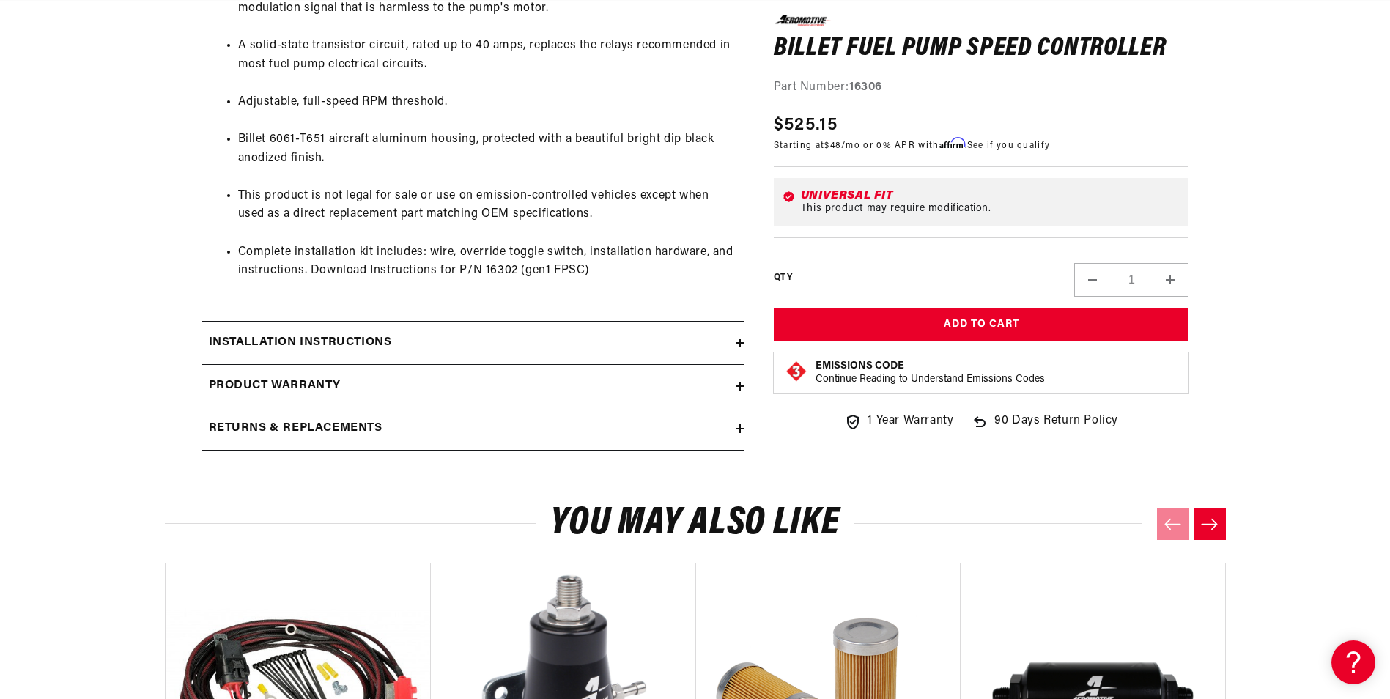
scroll to position [998, 0]
click at [731, 341] on div "Installation Instructions" at bounding box center [469, 342] width 534 height 19
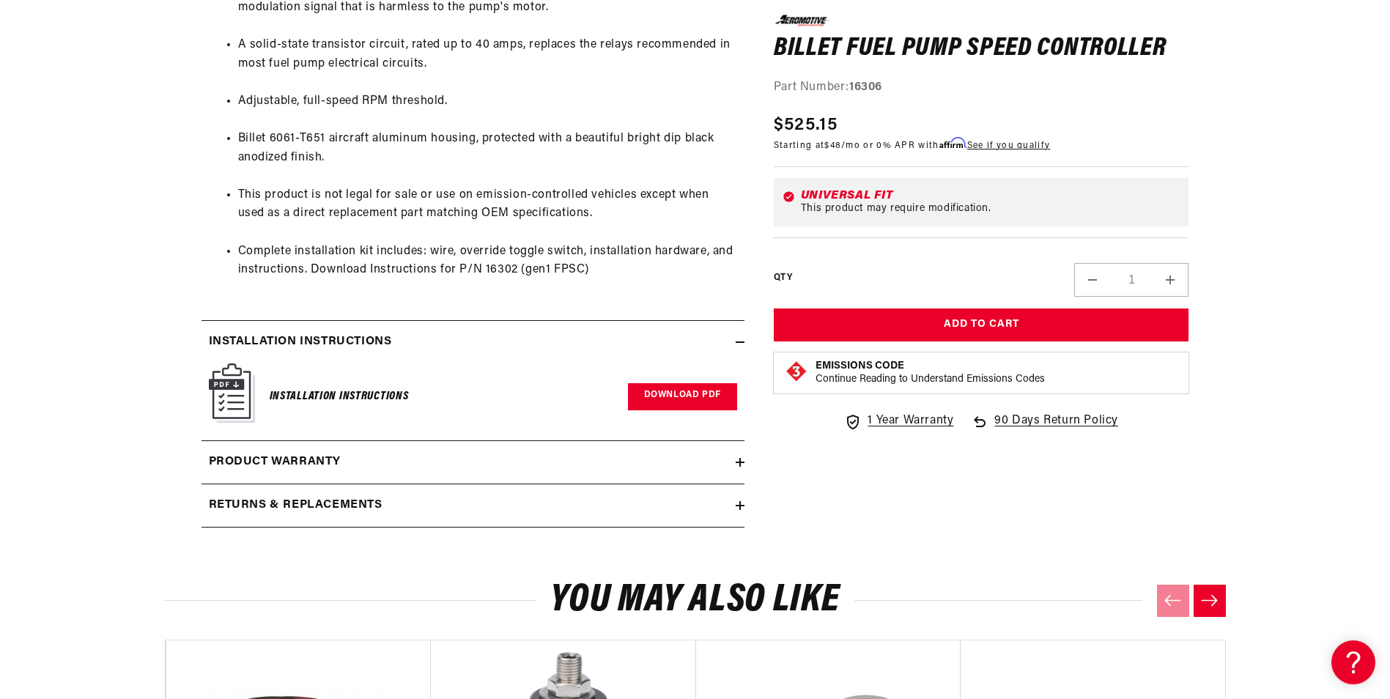
click at [693, 396] on link "Download PDF" at bounding box center [682, 396] width 109 height 27
